Goal: Information Seeking & Learning: Learn about a topic

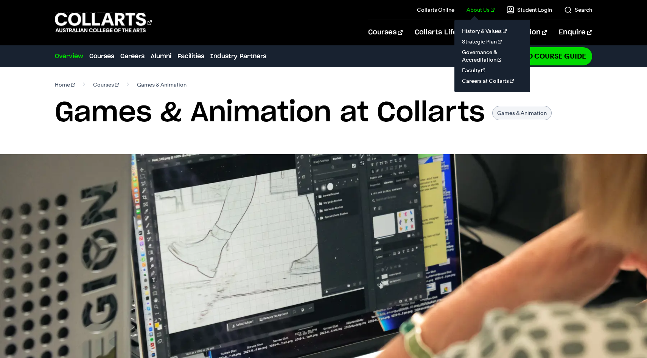
click at [483, 8] on link "About Us" at bounding box center [481, 10] width 28 height 8
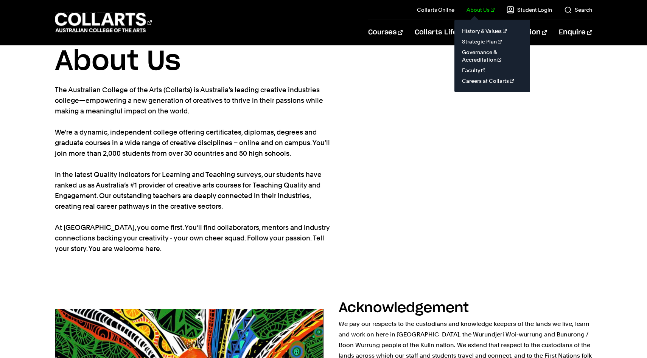
scroll to position [25, 0]
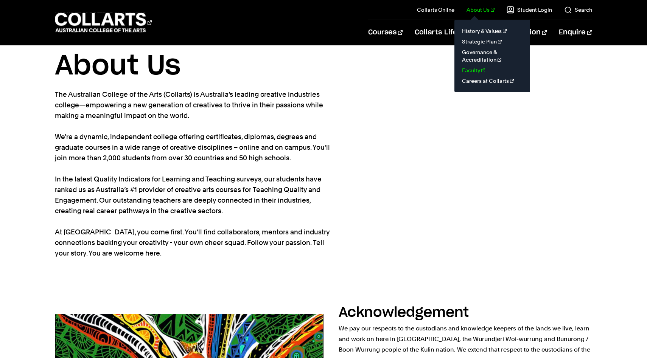
click at [478, 71] on link "Faculty" at bounding box center [493, 70] width 64 height 11
